Goal: Information Seeking & Learning: Check status

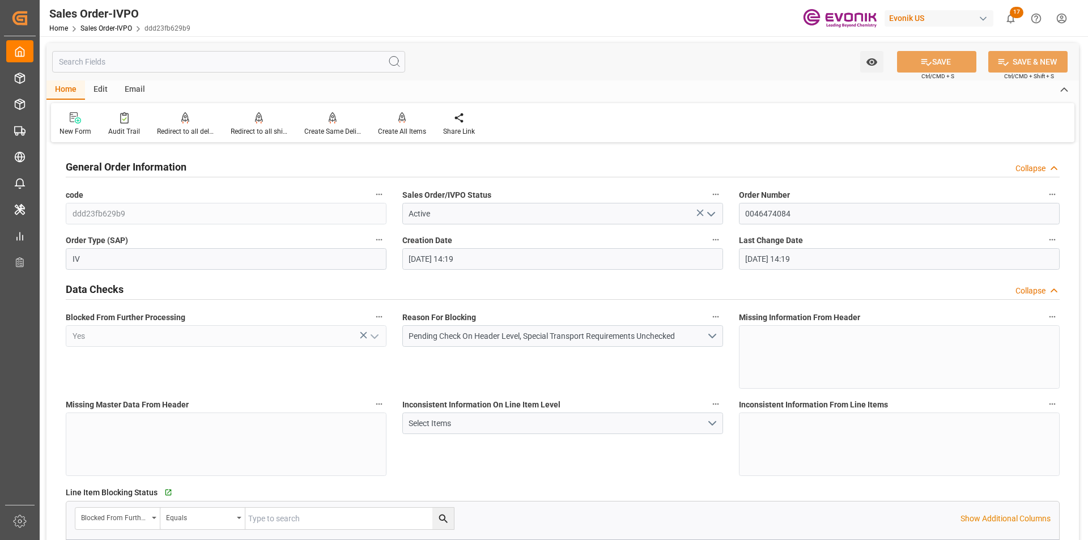
scroll to position [340, 0]
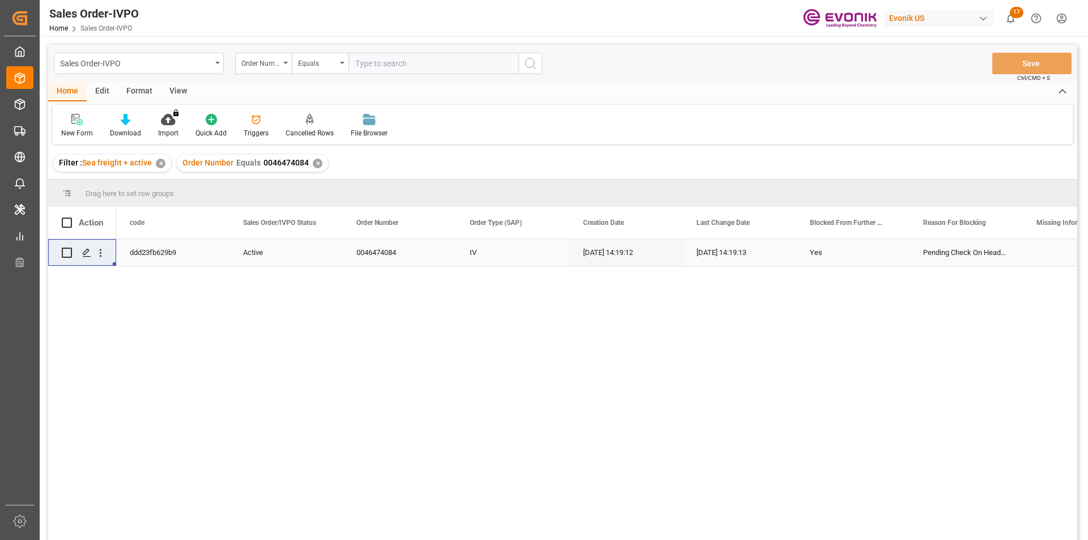
click at [313, 164] on div "✕" at bounding box center [318, 164] width 10 height 10
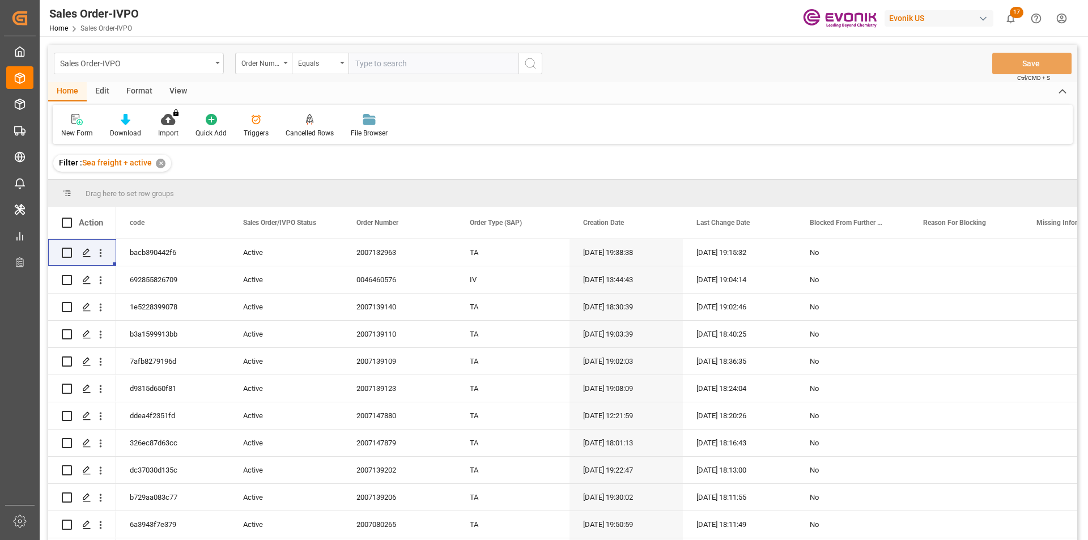
click at [387, 62] on input "text" at bounding box center [434, 64] width 170 height 22
paste input "2007068675"
type input "2007068675"
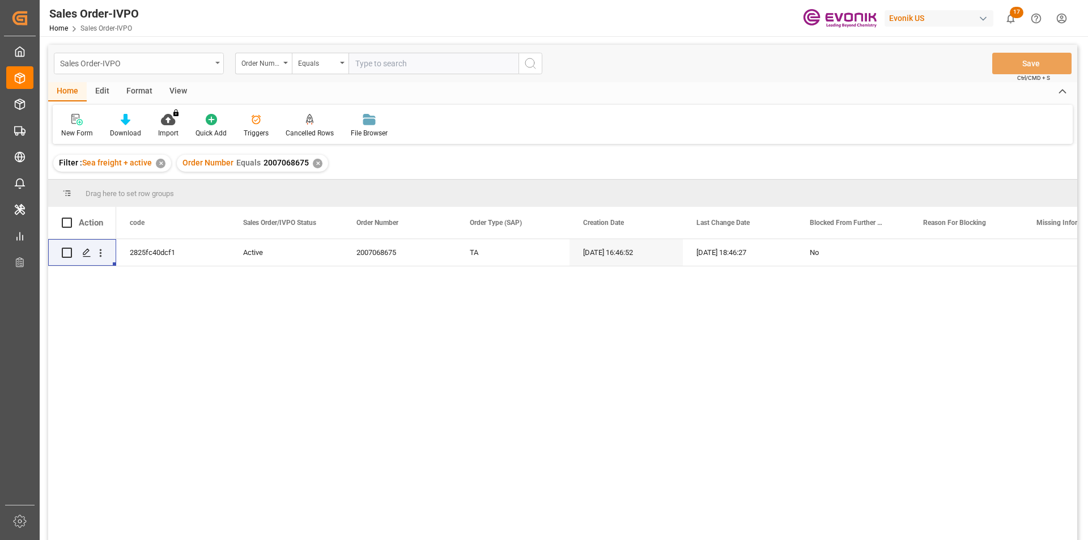
click at [216, 61] on div "Sales Order-IVPO" at bounding box center [139, 64] width 170 height 22
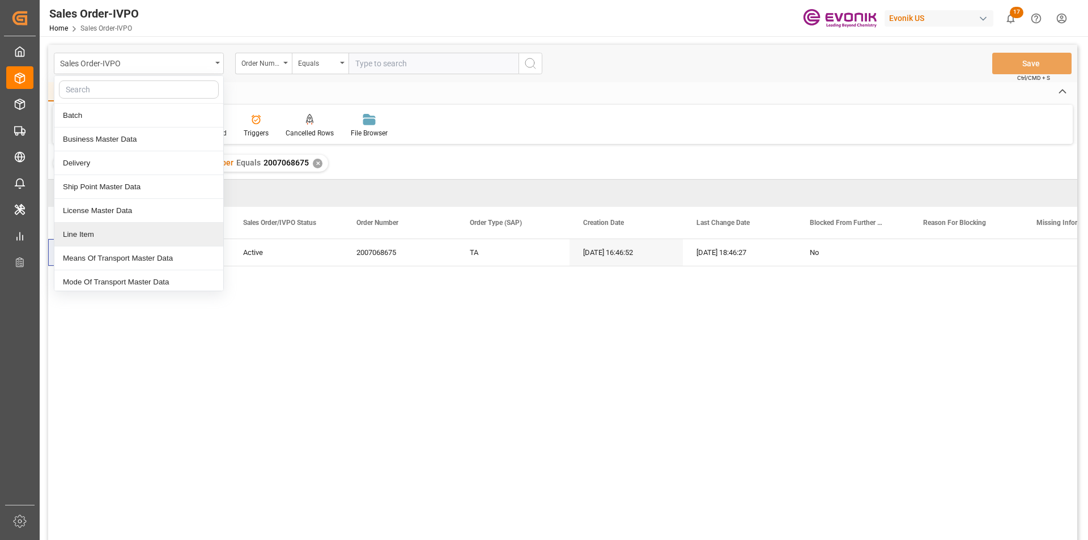
click at [101, 235] on div "Line Item" at bounding box center [138, 235] width 169 height 24
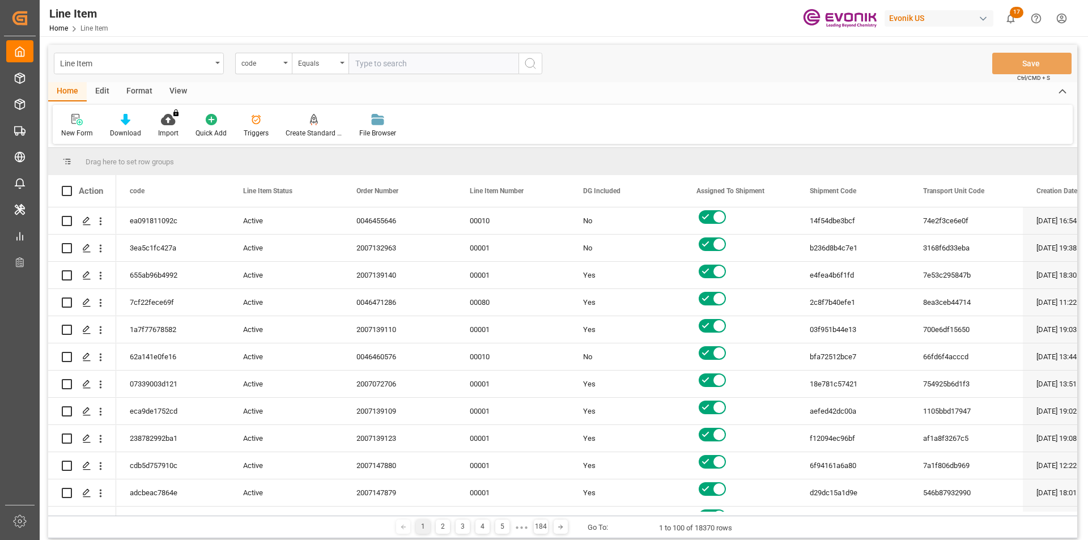
click at [282, 65] on div "code" at bounding box center [263, 64] width 57 height 22
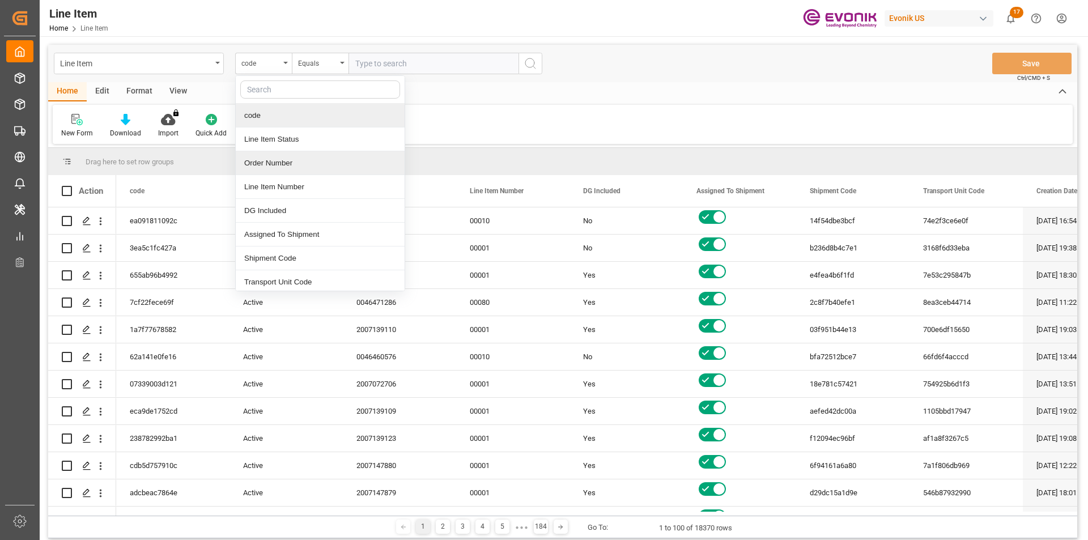
click at [276, 162] on div "Order Number" at bounding box center [320, 163] width 169 height 24
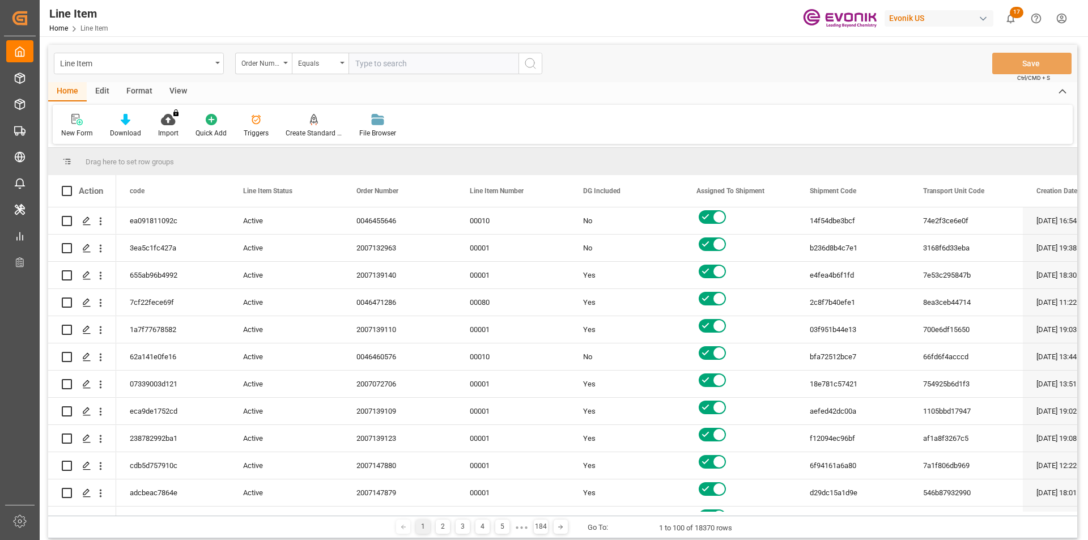
click at [380, 69] on input "text" at bounding box center [434, 64] width 170 height 22
paste input "2007068675"
type input "2007068675"
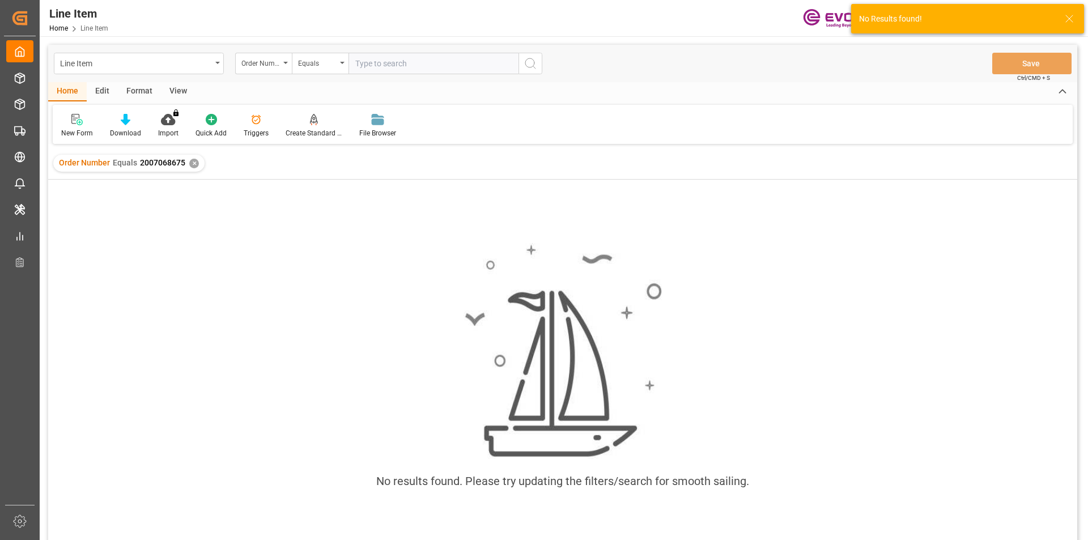
click at [181, 88] on div "View" at bounding box center [178, 91] width 35 height 19
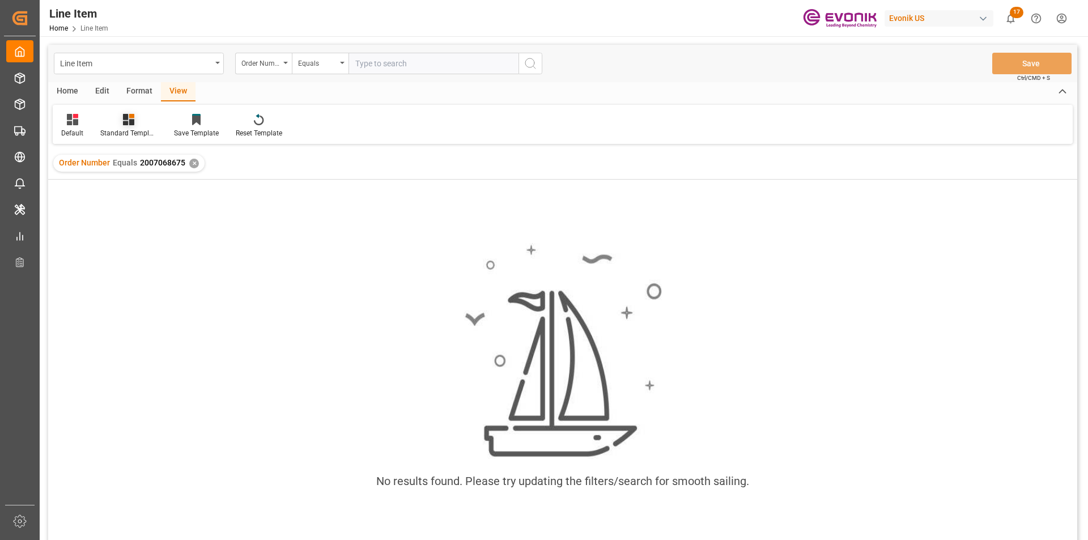
click at [133, 125] on icon at bounding box center [128, 119] width 11 height 11
click at [139, 250] on div "AES View" at bounding box center [158, 253] width 99 height 12
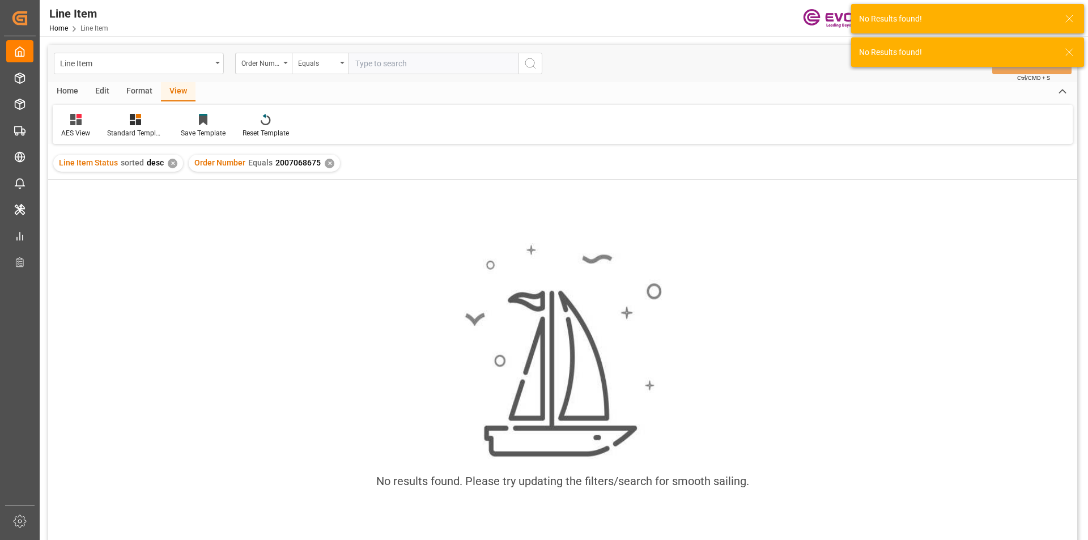
click at [171, 164] on div "✕" at bounding box center [173, 164] width 10 height 10
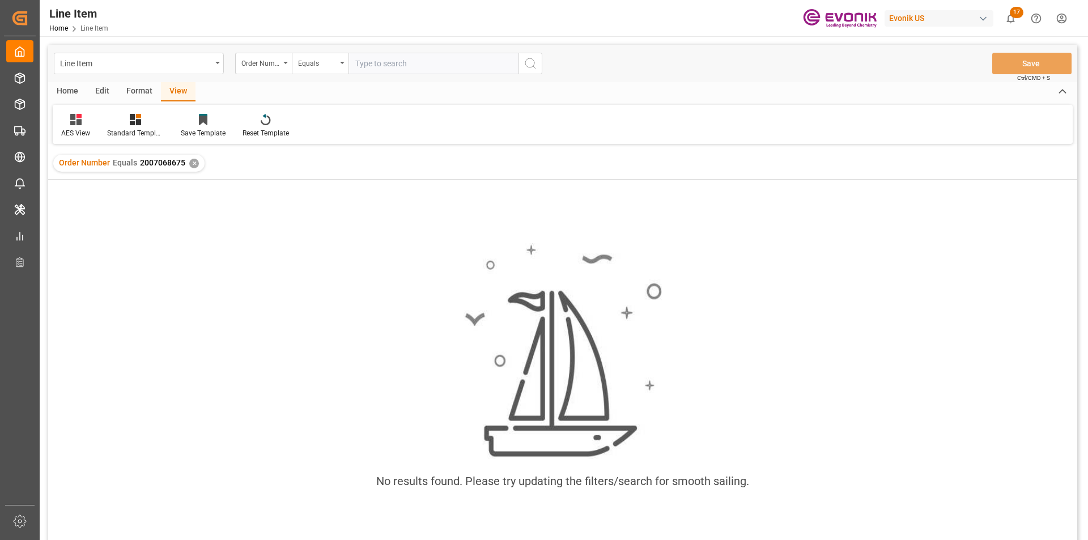
click at [192, 161] on div "✕" at bounding box center [194, 164] width 10 height 10
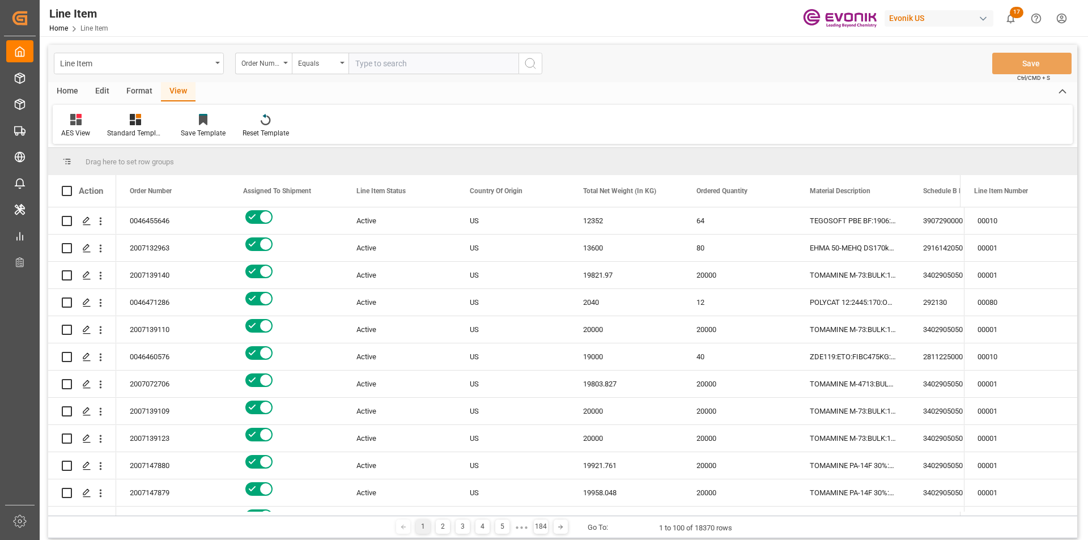
click at [389, 66] on input "text" at bounding box center [434, 64] width 170 height 22
paste input "2007068675"
type input "2007068675"
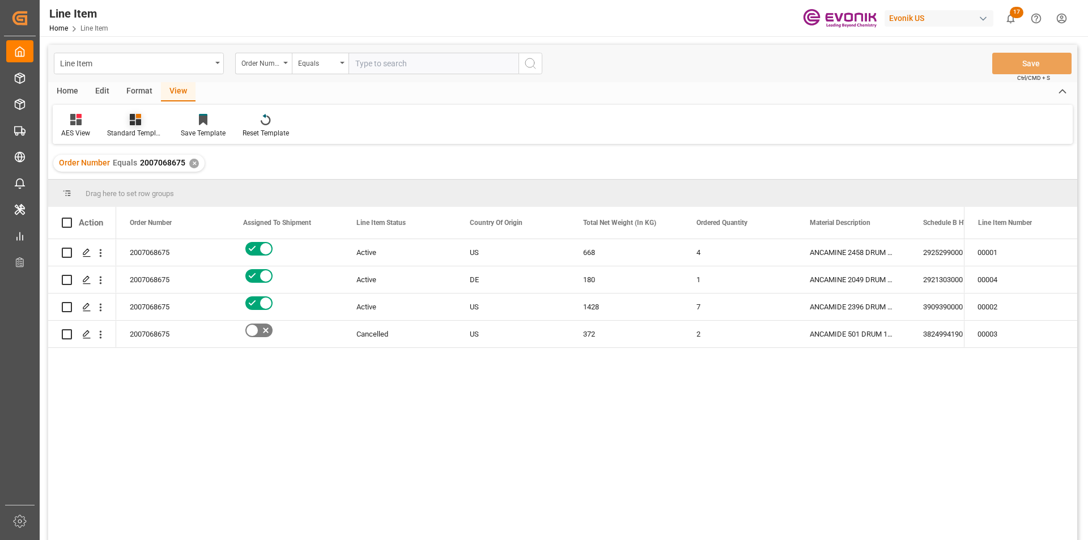
click at [135, 113] on div at bounding box center [135, 119] width 57 height 12
click at [126, 252] on div "AES View" at bounding box center [165, 253] width 99 height 12
click at [671, 325] on div "1428" at bounding box center [626, 334] width 113 height 27
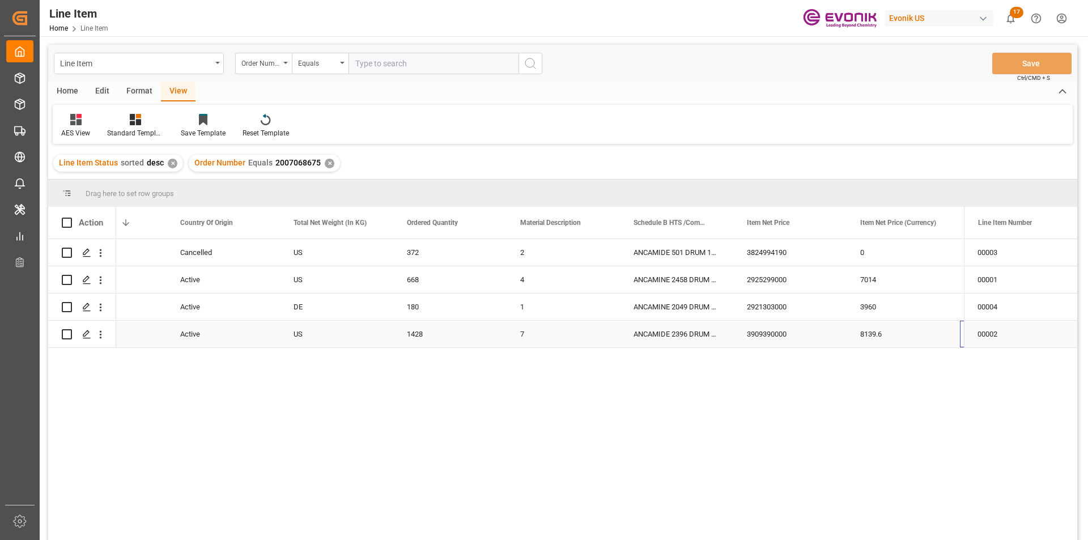
scroll to position [0, 290]
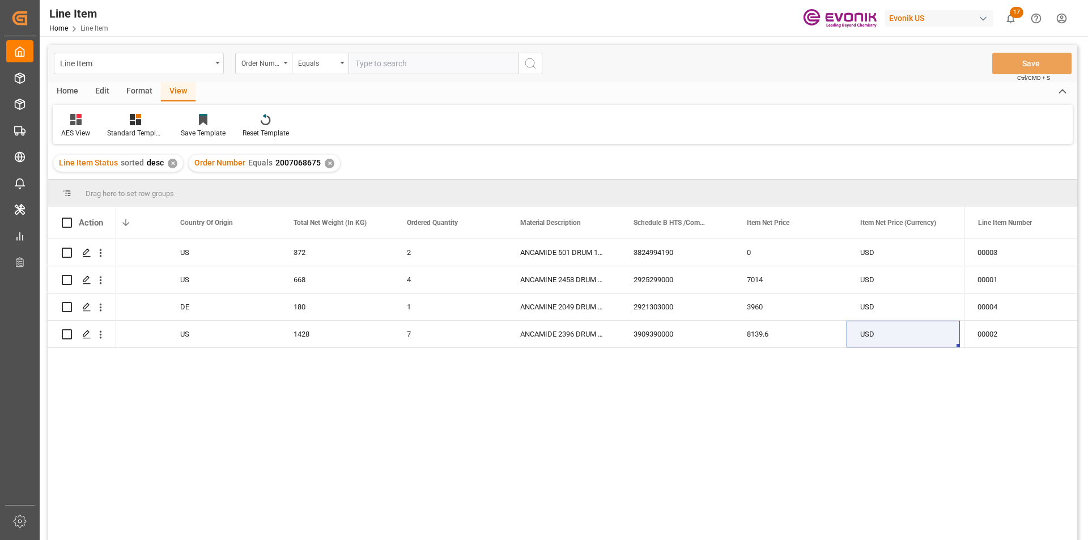
click at [325, 161] on div "✕" at bounding box center [330, 164] width 10 height 10
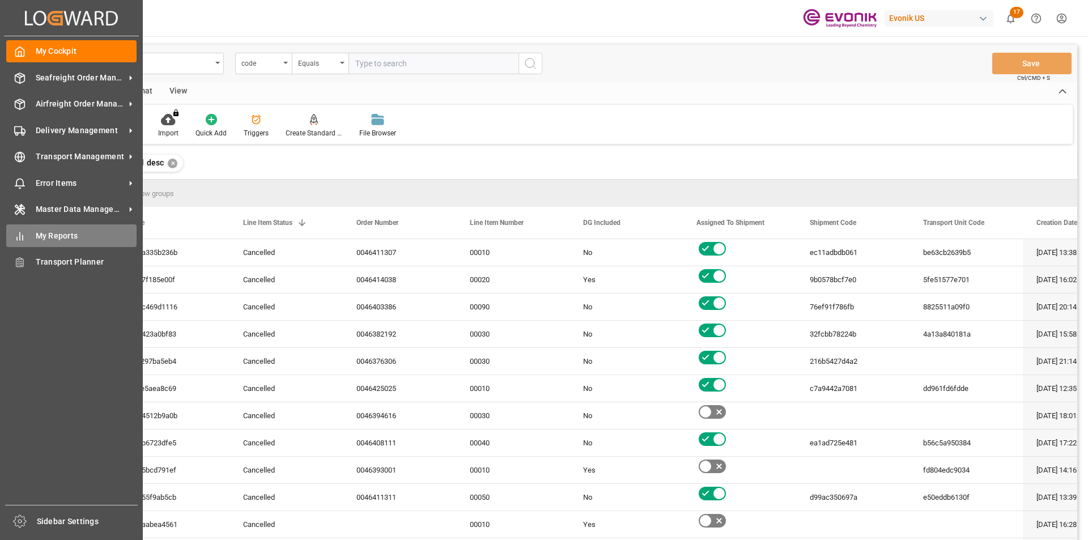
click at [33, 235] on div "My Reports My Reports" at bounding box center [71, 235] width 130 height 22
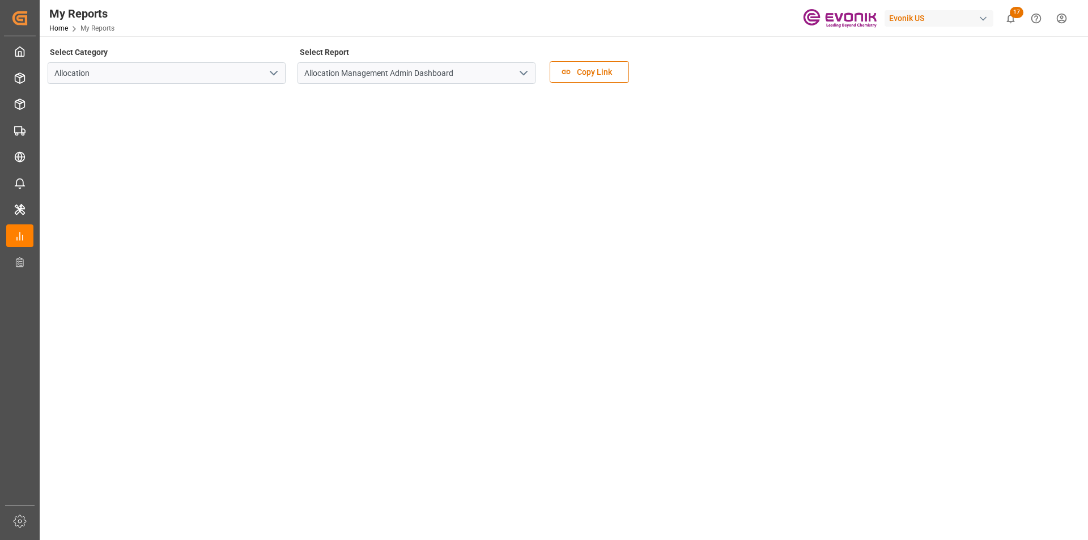
click at [273, 75] on icon "open menu" at bounding box center [274, 73] width 14 height 14
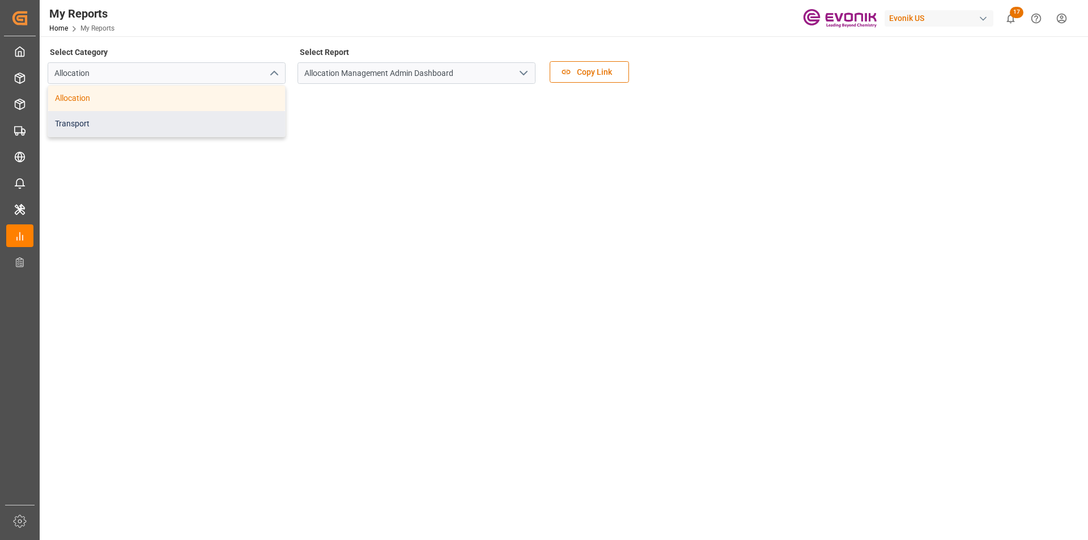
click at [108, 122] on div "Transport" at bounding box center [166, 124] width 237 height 26
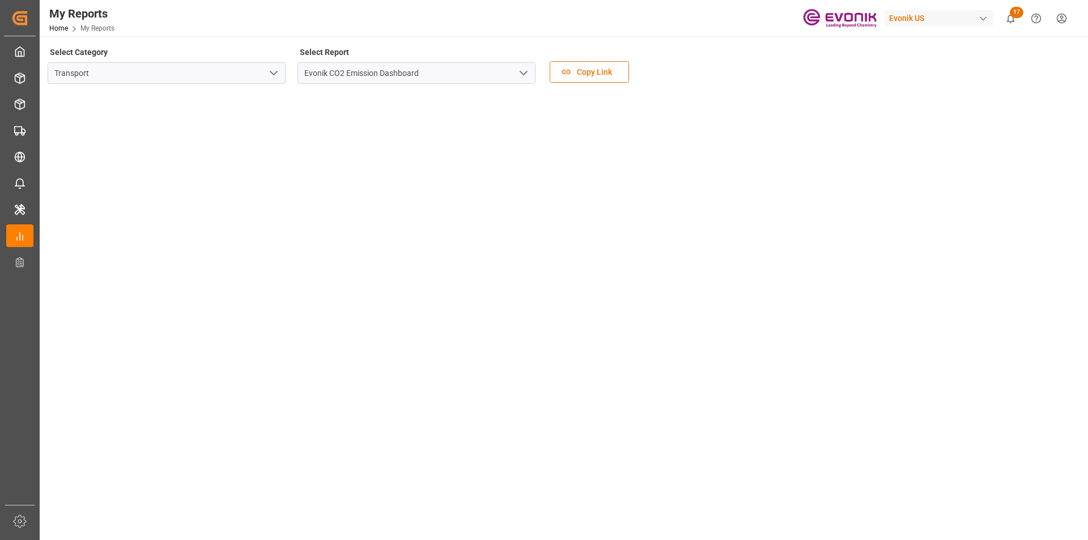
click at [525, 68] on icon "open menu" at bounding box center [524, 73] width 14 height 14
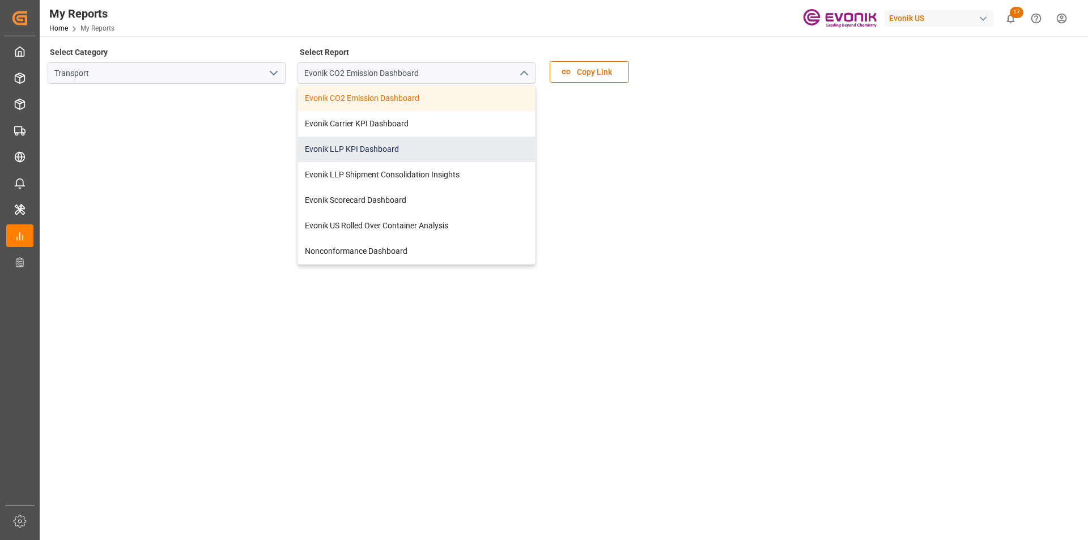
click at [370, 147] on div "Evonik LLP KPI Dashboard" at bounding box center [416, 150] width 237 height 26
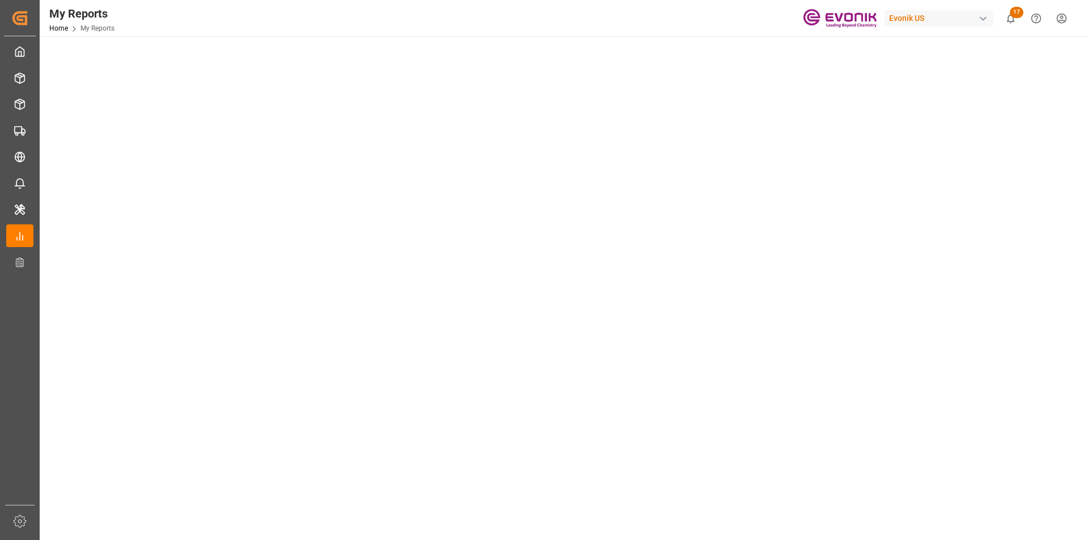
scroll to position [453, 0]
click at [844, 402] on tableau-viz at bounding box center [563, 80] width 1028 height 880
click at [857, 435] on tableau-viz at bounding box center [563, 80] width 1028 height 880
drag, startPoint x: 893, startPoint y: 423, endPoint x: 880, endPoint y: 420, distance: 12.8
click at [894, 422] on tableau-viz at bounding box center [563, 80] width 1028 height 880
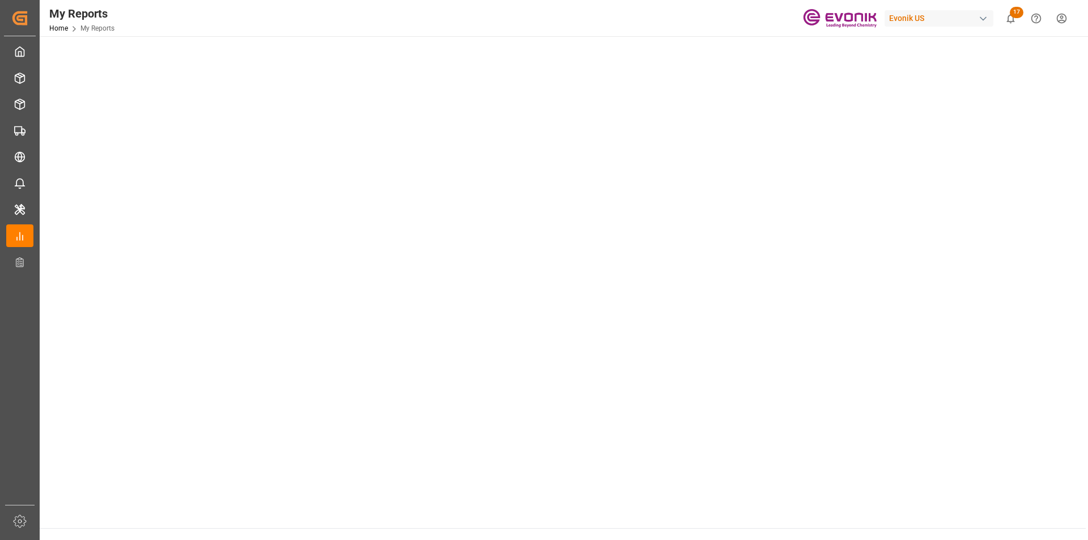
click at [996, 419] on tableau-viz at bounding box center [563, 80] width 1028 height 880
click at [852, 348] on tableau-viz at bounding box center [563, 80] width 1028 height 880
click at [987, 410] on tableau-viz at bounding box center [563, 80] width 1028 height 880
drag, startPoint x: 959, startPoint y: 422, endPoint x: 829, endPoint y: 420, distance: 129.8
click at [957, 422] on tableau-viz at bounding box center [563, 80] width 1028 height 880
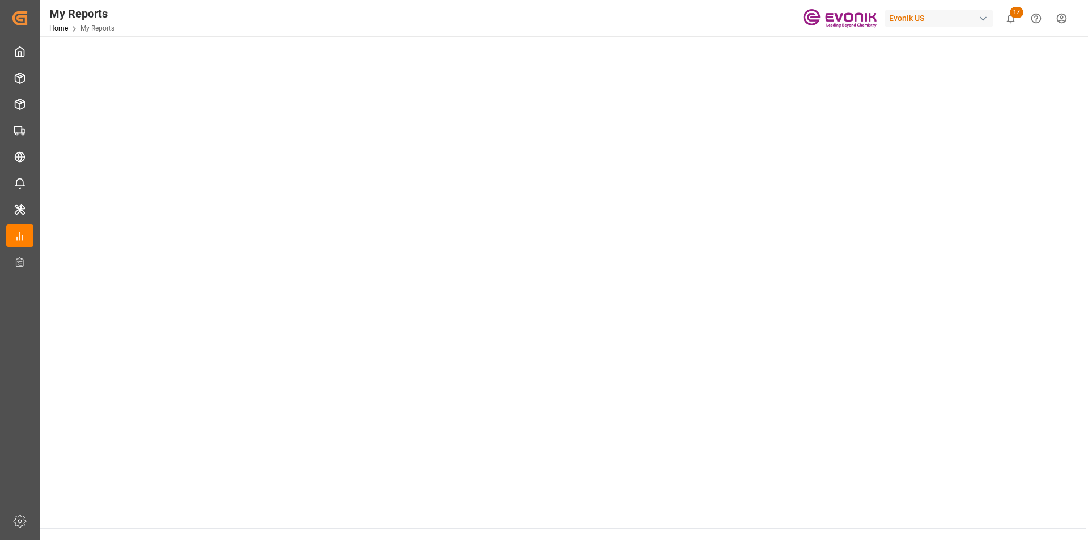
drag, startPoint x: 939, startPoint y: 439, endPoint x: 843, endPoint y: 435, distance: 95.9
click at [939, 439] on tableau-viz at bounding box center [563, 80] width 1028 height 880
drag, startPoint x: 868, startPoint y: 435, endPoint x: 839, endPoint y: 428, distance: 29.1
click at [868, 435] on tableau-viz at bounding box center [563, 80] width 1028 height 880
drag, startPoint x: 896, startPoint y: 420, endPoint x: 830, endPoint y: 413, distance: 66.7
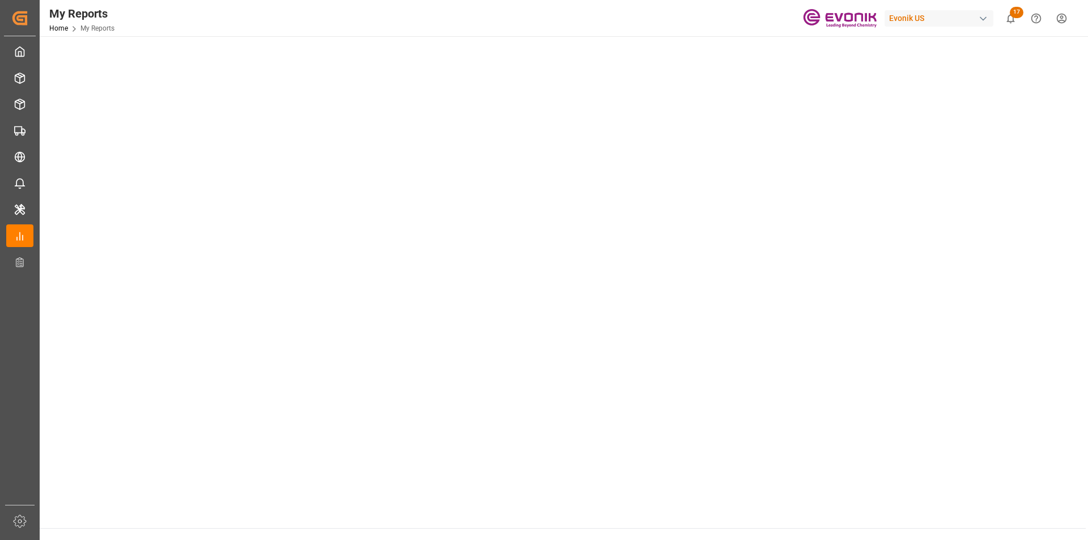
click at [896, 420] on tableau-viz at bounding box center [563, 80] width 1028 height 880
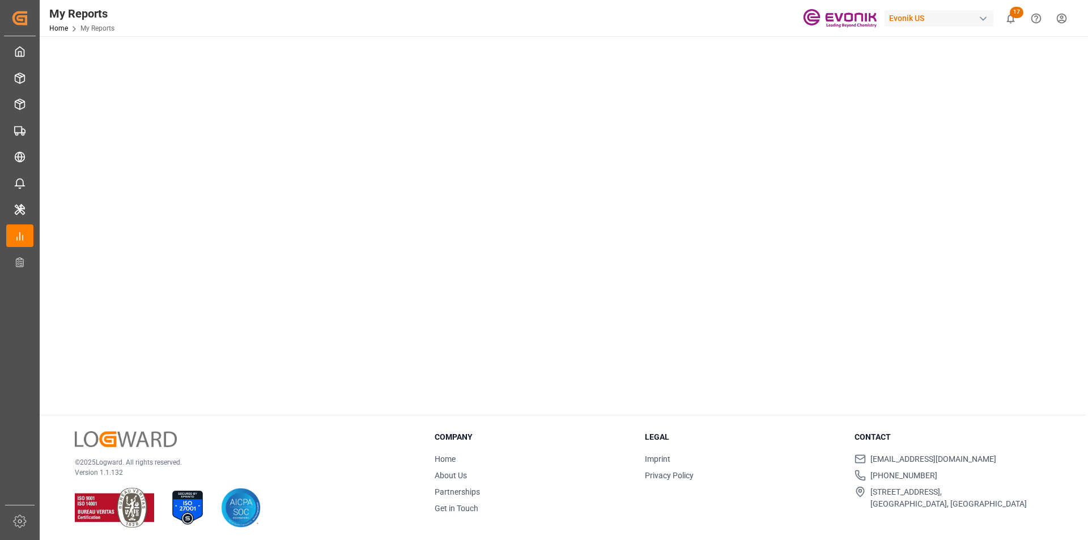
scroll to position [340, 0]
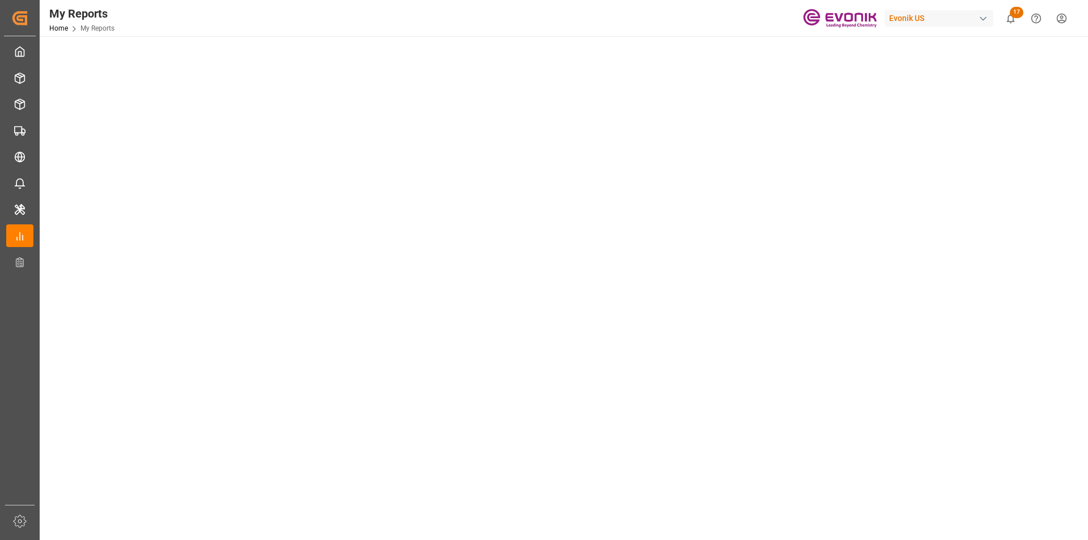
click at [919, 218] on tableau-viz at bounding box center [563, 193] width 1028 height 880
drag, startPoint x: 999, startPoint y: 233, endPoint x: 920, endPoint y: 236, distance: 78.3
click at [998, 233] on tableau-viz at bounding box center [563, 193] width 1028 height 880
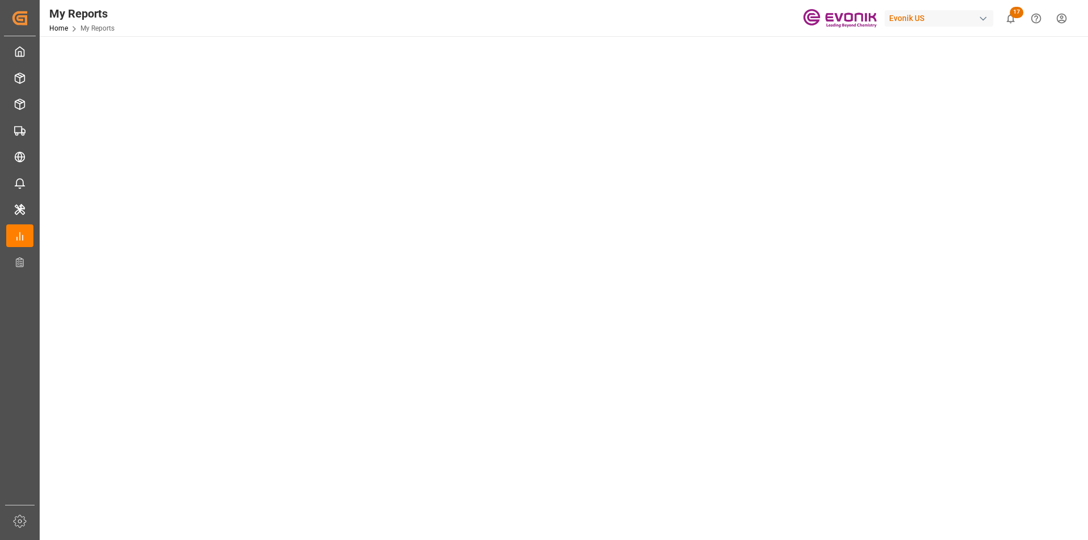
scroll to position [0, 0]
click at [906, 279] on tableau-viz at bounding box center [563, 533] width 1028 height 880
click at [894, 254] on tableau-viz at bounding box center [563, 533] width 1028 height 880
click at [892, 366] on tableau-viz at bounding box center [563, 533] width 1028 height 880
drag, startPoint x: 873, startPoint y: 404, endPoint x: 838, endPoint y: 396, distance: 35.5
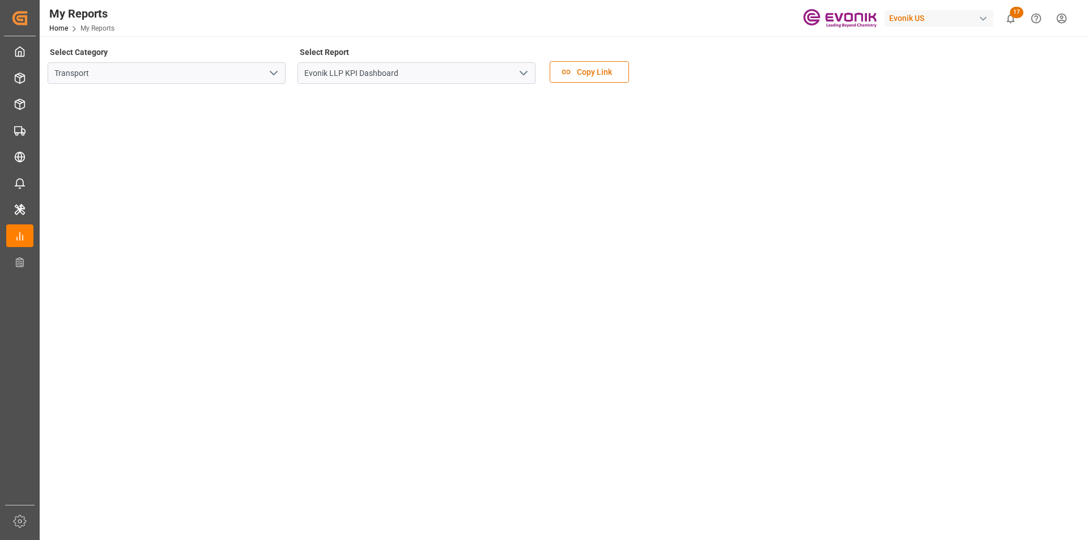
click at [873, 404] on tableau-viz at bounding box center [563, 533] width 1028 height 880
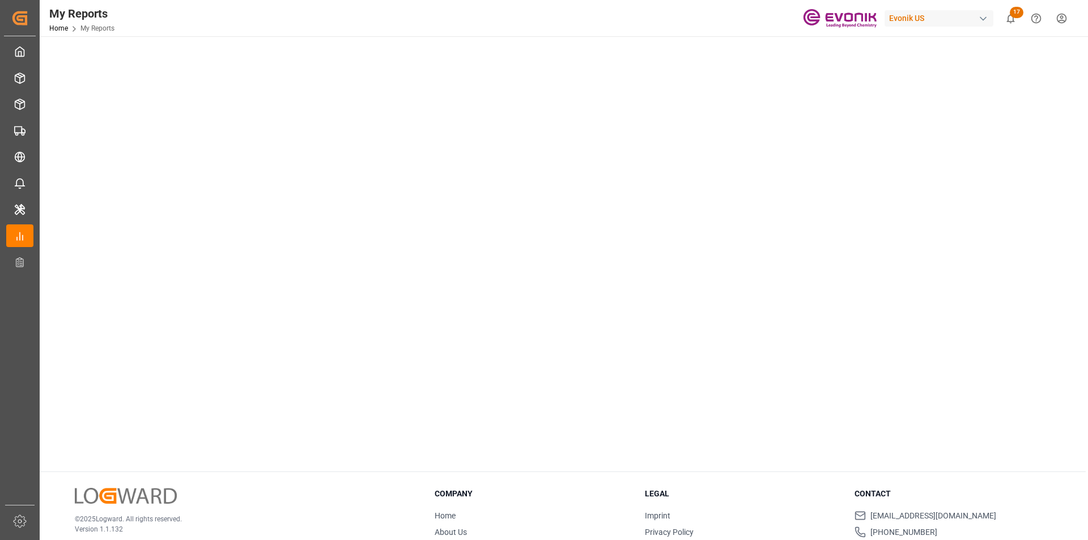
scroll to position [567, 0]
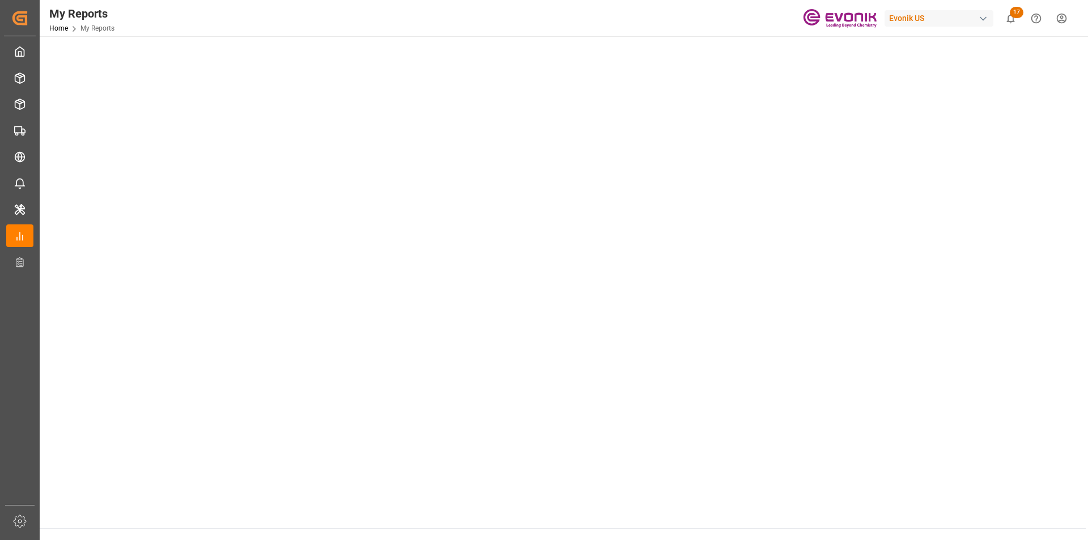
scroll to position [340, 0]
click at [897, 197] on tableau-viz at bounding box center [563, 193] width 1028 height 880
click at [934, 247] on tableau-viz at bounding box center [563, 193] width 1028 height 880
click at [941, 244] on tableau-viz at bounding box center [563, 193] width 1028 height 880
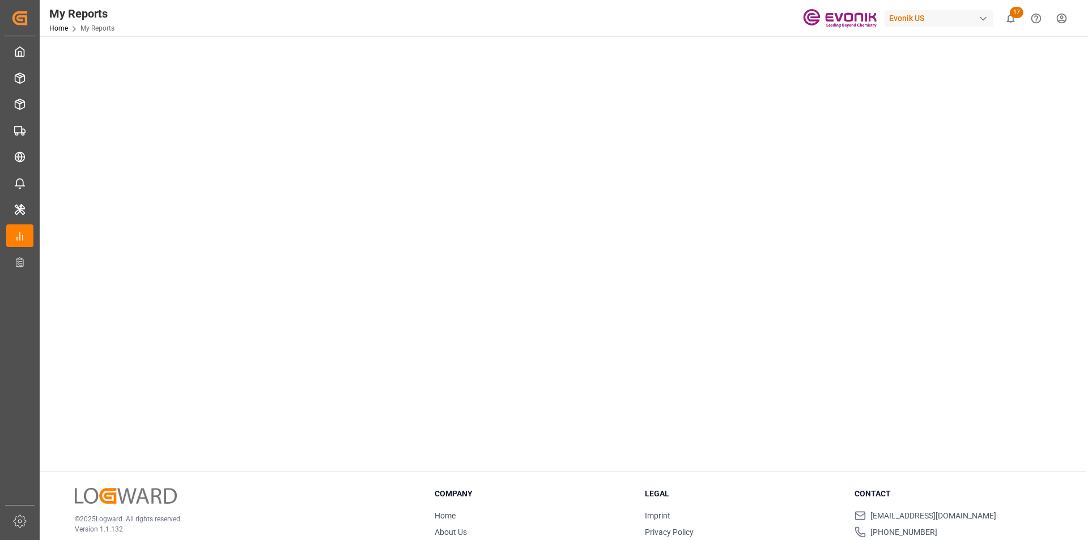
click at [866, 363] on tableau-viz at bounding box center [563, 23] width 1028 height 880
click at [896, 360] on tableau-viz at bounding box center [563, 23] width 1028 height 880
click at [883, 403] on tableau-viz at bounding box center [563, 23] width 1028 height 880
click at [880, 358] on tableau-viz at bounding box center [563, 23] width 1028 height 880
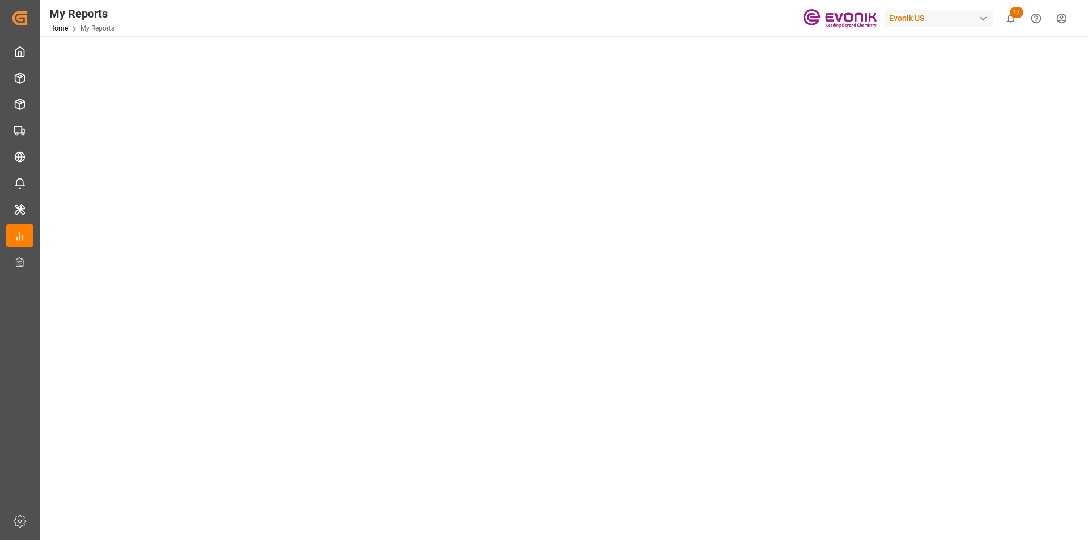
scroll to position [0, 0]
click at [918, 326] on tableau-viz at bounding box center [563, 533] width 1028 height 880
click at [876, 237] on tableau-viz at bounding box center [563, 533] width 1028 height 880
click at [927, 241] on tableau-viz at bounding box center [563, 533] width 1028 height 880
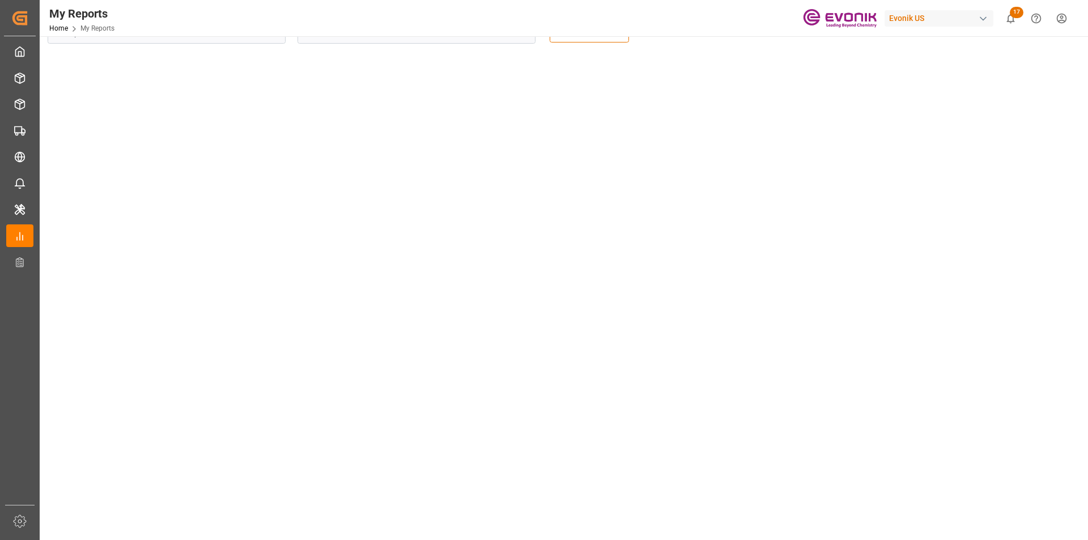
click at [920, 199] on tableau-viz at bounding box center [563, 493] width 1028 height 880
drag, startPoint x: 906, startPoint y: 281, endPoint x: 870, endPoint y: 308, distance: 45.3
click at [906, 281] on tableau-viz at bounding box center [563, 493] width 1028 height 880
click at [917, 340] on tableau-viz at bounding box center [563, 493] width 1028 height 880
click at [957, 250] on tableau-viz at bounding box center [563, 493] width 1028 height 880
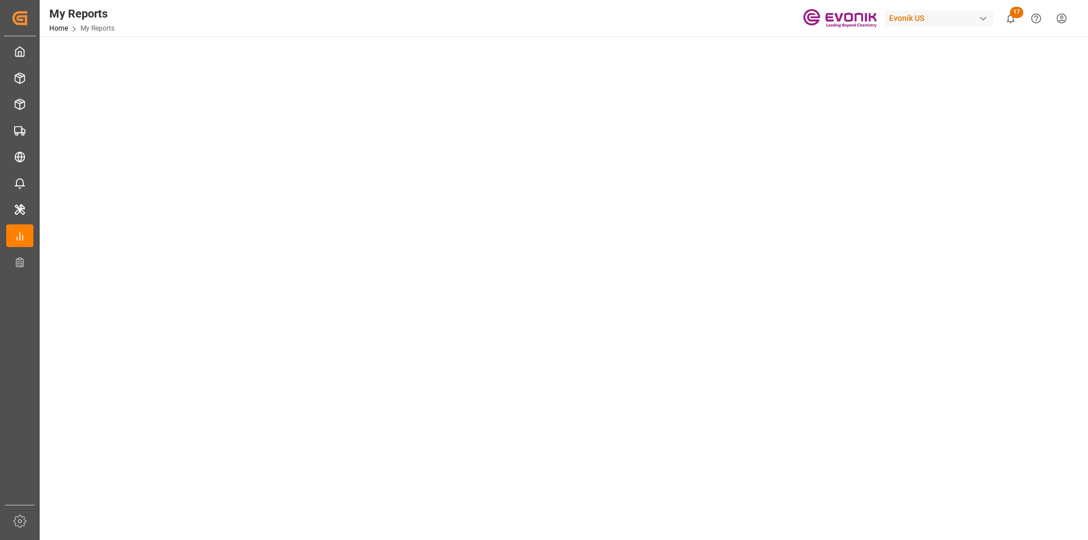
scroll to position [570, 0]
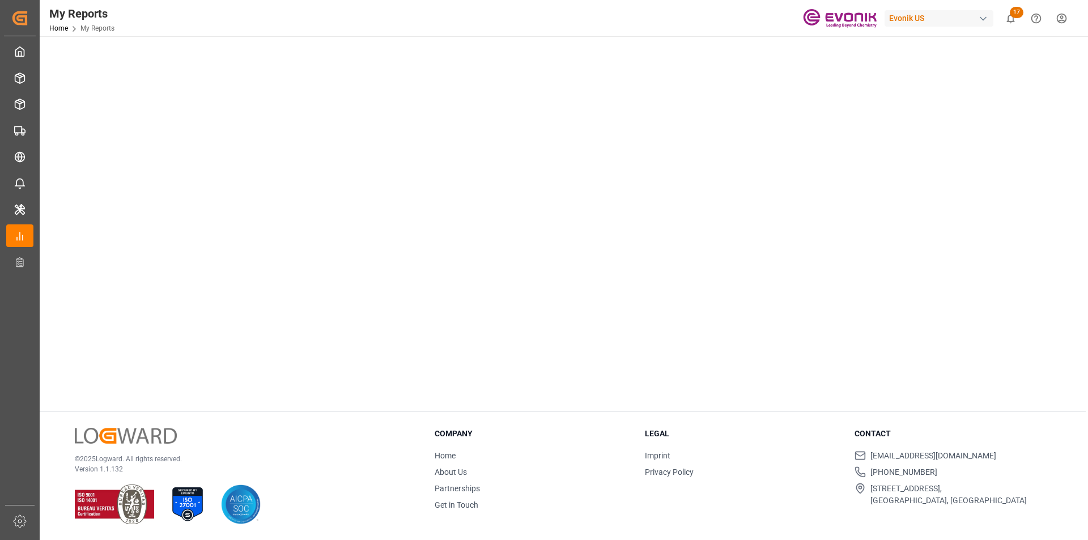
drag, startPoint x: 944, startPoint y: 283, endPoint x: 841, endPoint y: 292, distance: 102.9
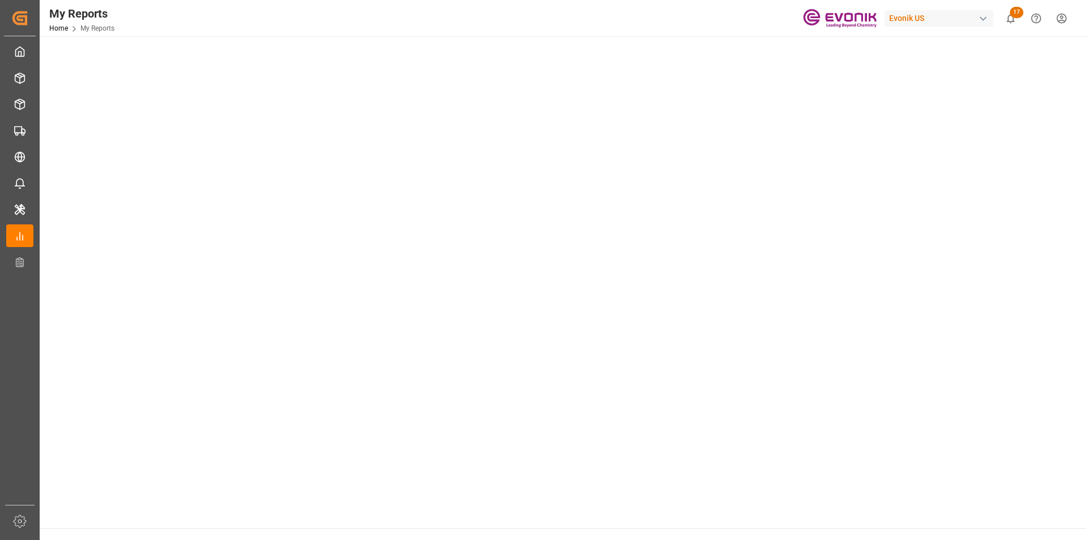
scroll to position [283, 0]
click at [938, 311] on tableau-viz at bounding box center [563, 250] width 1028 height 880
click at [939, 374] on tableau-viz at bounding box center [563, 250] width 1028 height 880
drag, startPoint x: 891, startPoint y: 312, endPoint x: 875, endPoint y: 299, distance: 21.3
click at [890, 311] on tableau-viz at bounding box center [563, 250] width 1028 height 880
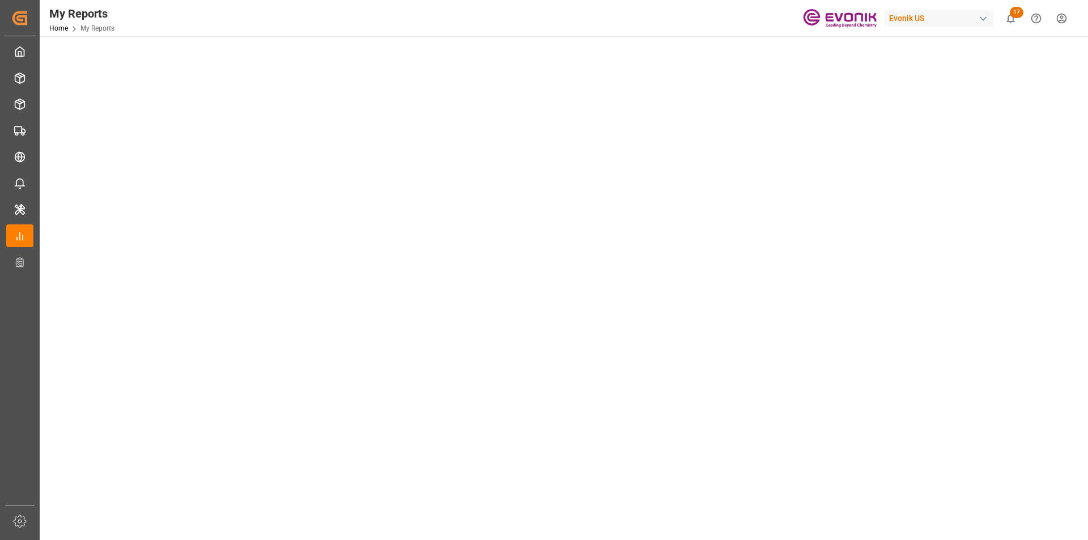
drag, startPoint x: 908, startPoint y: 223, endPoint x: 842, endPoint y: 223, distance: 66.3
click at [907, 223] on tableau-viz at bounding box center [563, 250] width 1028 height 880
click at [856, 252] on tableau-viz at bounding box center [563, 250] width 1028 height 880
click at [905, 338] on tableau-viz at bounding box center [563, 533] width 1028 height 880
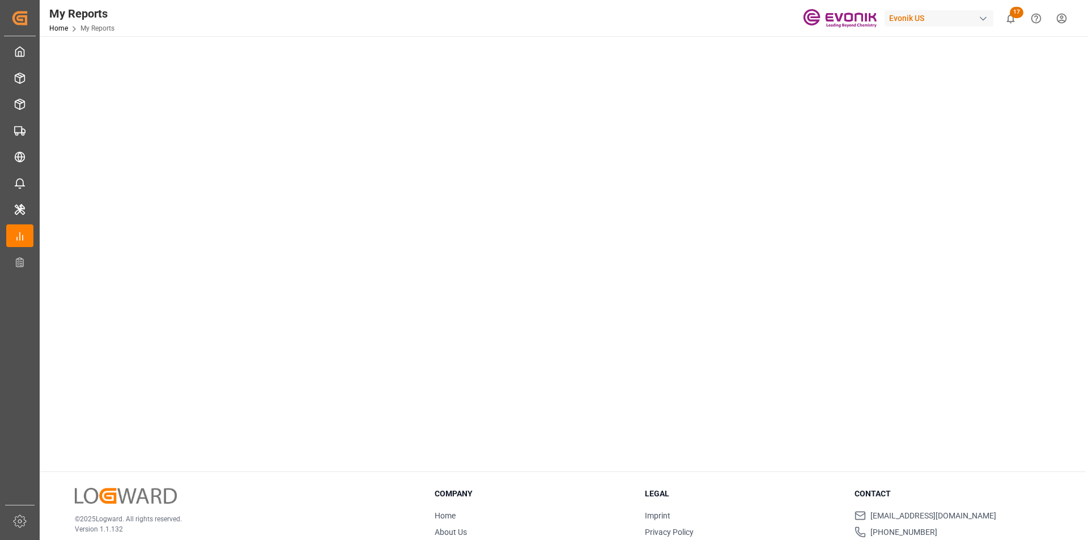
scroll to position [570, 0]
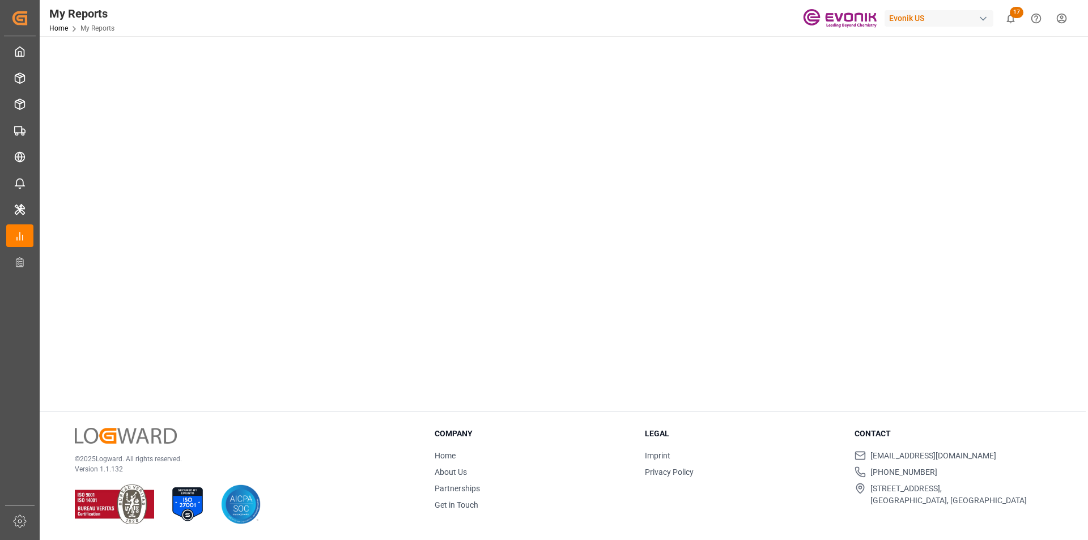
drag, startPoint x: 1024, startPoint y: 279, endPoint x: 1007, endPoint y: 281, distance: 16.5
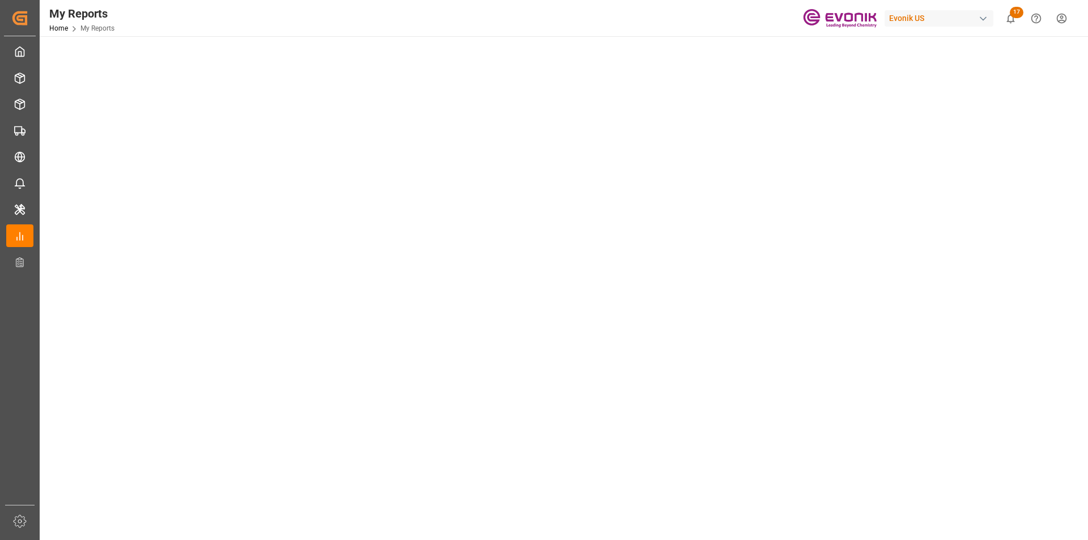
scroll to position [113, 0]
click at [897, 117] on tableau-viz at bounding box center [563, 420] width 1028 height 880
click at [880, 236] on tableau-viz at bounding box center [563, 533] width 1028 height 880
drag, startPoint x: 987, startPoint y: 341, endPoint x: 835, endPoint y: 303, distance: 157.0
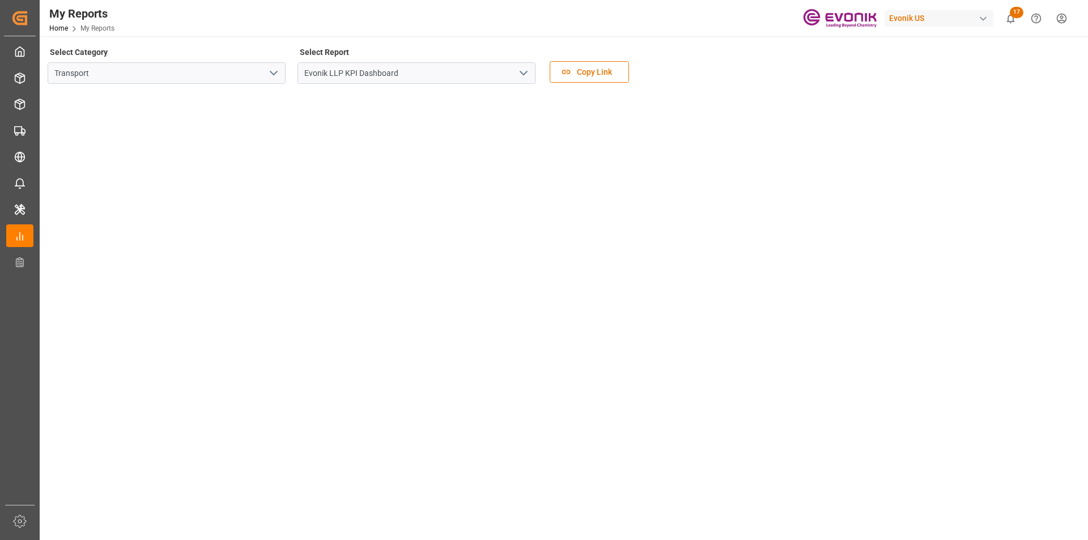
click at [987, 341] on tableau-viz at bounding box center [563, 533] width 1028 height 880
click at [891, 213] on tableau-viz at bounding box center [563, 363] width 1028 height 880
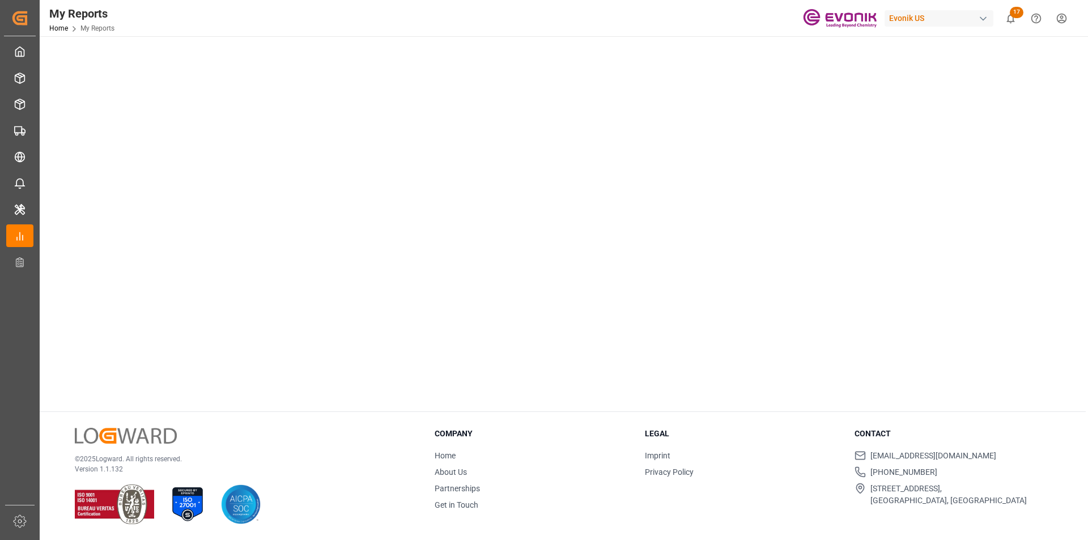
scroll to position [457, 0]
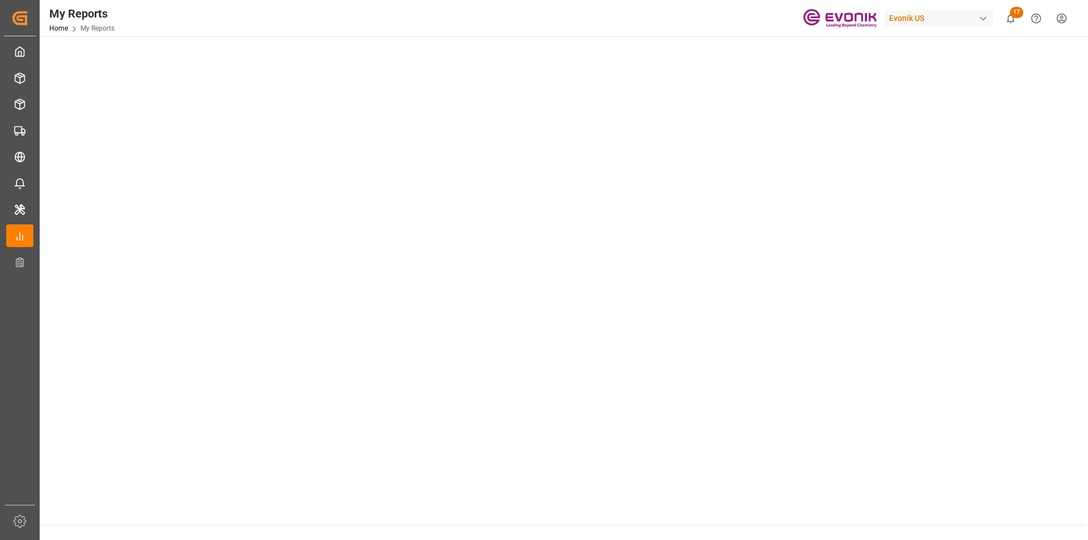
click at [913, 402] on tableau-viz at bounding box center [563, 76] width 1028 height 880
click at [967, 426] on tableau-viz at bounding box center [563, 76] width 1028 height 880
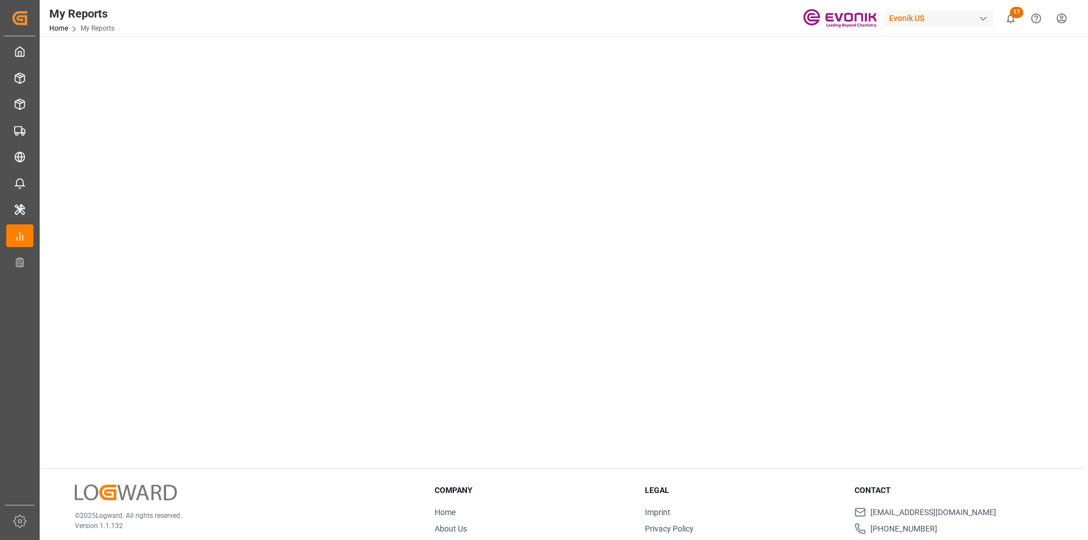
drag, startPoint x: 850, startPoint y: 302, endPoint x: 857, endPoint y: 331, distance: 30.4
click at [850, 302] on tableau-viz at bounding box center [563, 19] width 1028 height 880
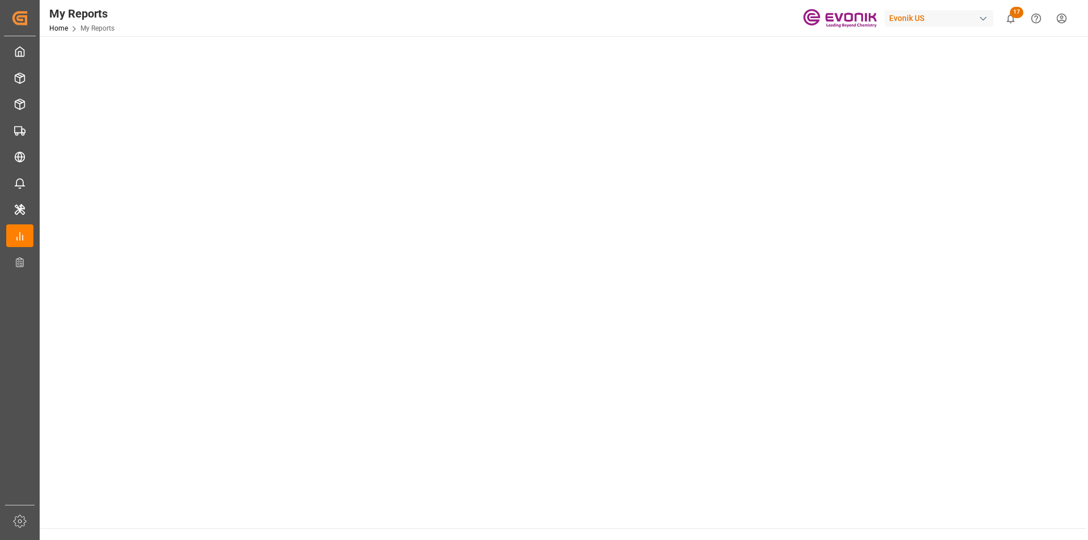
scroll to position [340, 0]
click at [931, 234] on tableau-viz at bounding box center [563, 193] width 1028 height 880
click at [921, 231] on tableau-viz at bounding box center [563, 193] width 1028 height 880
click at [898, 224] on tableau-viz at bounding box center [563, 193] width 1028 height 880
click at [911, 221] on tableau-viz at bounding box center [563, 193] width 1028 height 880
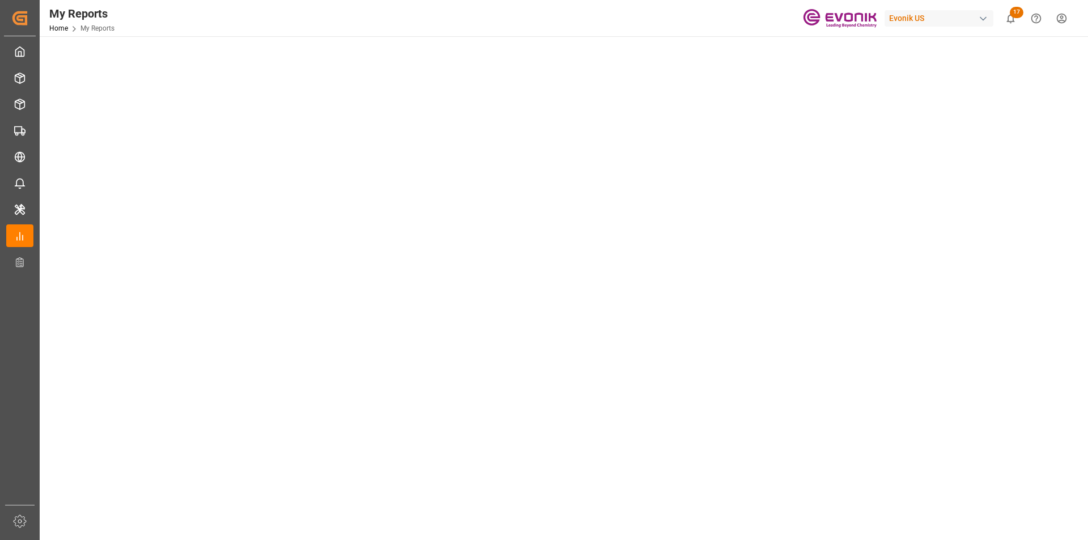
click at [911, 221] on tableau-viz at bounding box center [563, 193] width 1028 height 880
drag, startPoint x: 875, startPoint y: 298, endPoint x: 835, endPoint y: 266, distance: 51.3
click at [876, 298] on tableau-viz at bounding box center [563, 193] width 1028 height 880
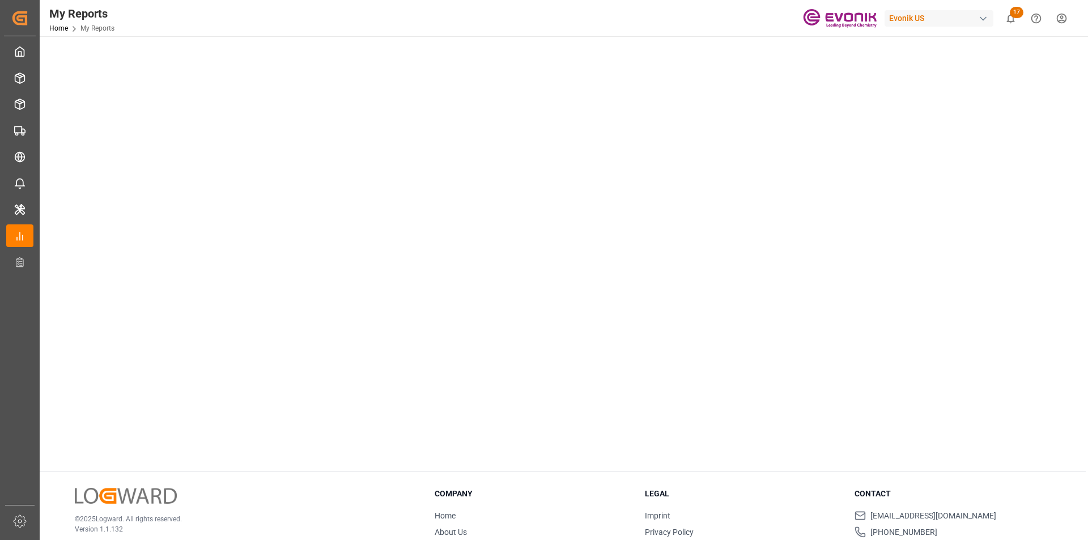
drag, startPoint x: 917, startPoint y: 345, endPoint x: 868, endPoint y: 354, distance: 49.1
click at [917, 345] on tableau-viz at bounding box center [563, 23] width 1028 height 880
drag, startPoint x: 962, startPoint y: 337, endPoint x: 873, endPoint y: 346, distance: 88.9
click at [960, 337] on tableau-viz at bounding box center [563, 23] width 1028 height 880
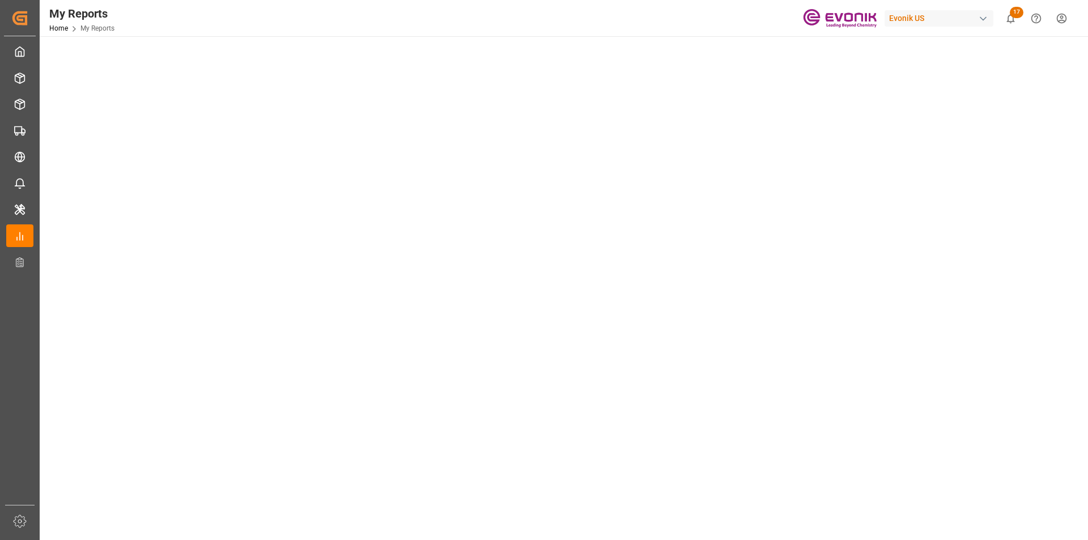
scroll to position [57, 0]
click at [871, 155] on tableau-viz at bounding box center [563, 476] width 1028 height 880
click at [885, 207] on tableau-viz at bounding box center [563, 476] width 1028 height 880
click at [966, 218] on tableau-viz at bounding box center [563, 476] width 1028 height 880
click at [990, 224] on tableau-viz at bounding box center [563, 476] width 1028 height 880
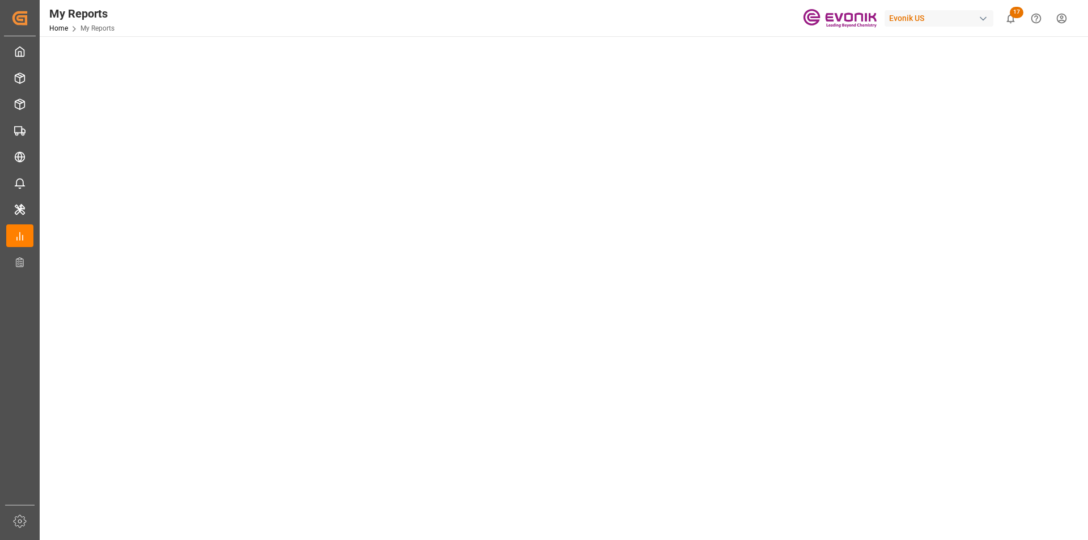
scroll to position [0, 0]
click at [928, 354] on tableau-viz at bounding box center [563, 533] width 1028 height 880
click at [920, 331] on tableau-viz at bounding box center [563, 476] width 1028 height 880
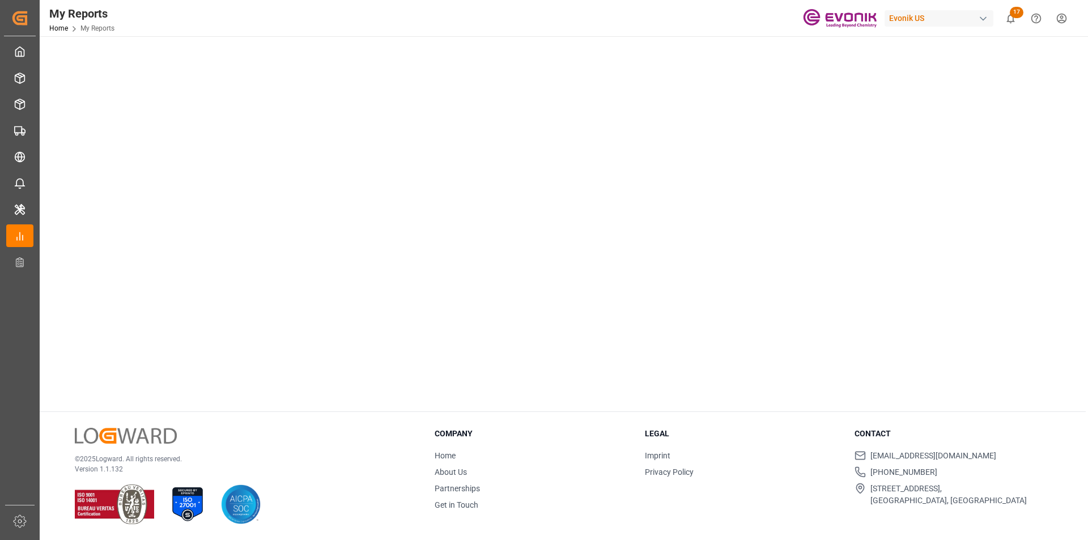
scroll to position [457, 0]
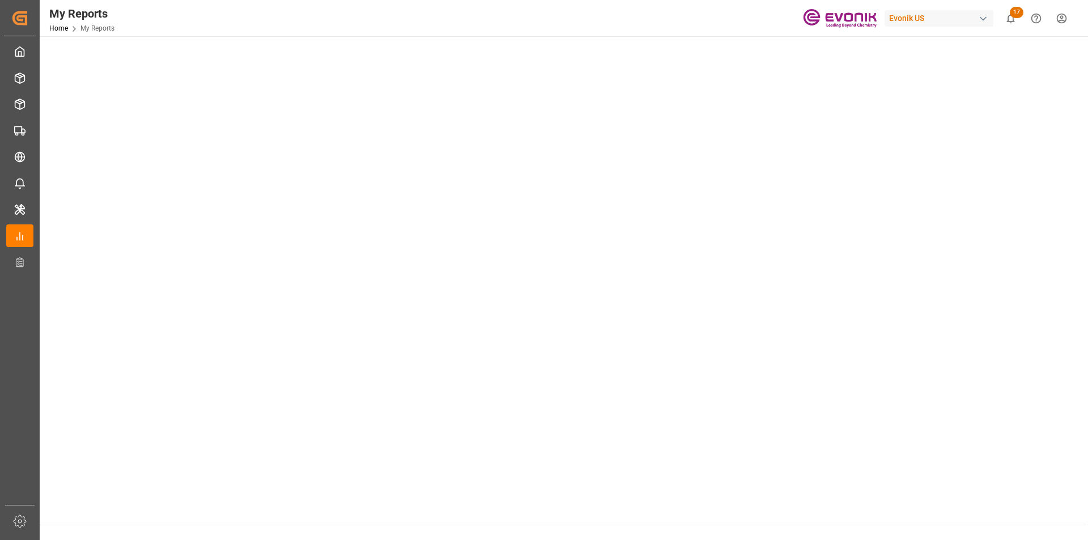
click at [872, 393] on tableau-viz at bounding box center [563, 76] width 1028 height 880
drag, startPoint x: 968, startPoint y: 411, endPoint x: 842, endPoint y: 413, distance: 126.4
click at [965, 410] on tableau-viz at bounding box center [563, 76] width 1028 height 880
